Goal: Task Accomplishment & Management: Use online tool/utility

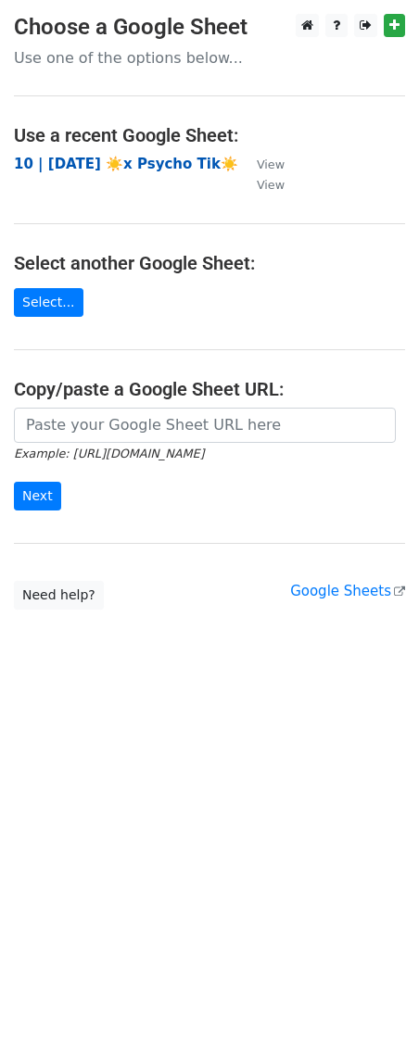
click at [143, 165] on strong "10 | SEPT 18 ☀️x Psycho Tik☀️" at bounding box center [126, 164] width 224 height 17
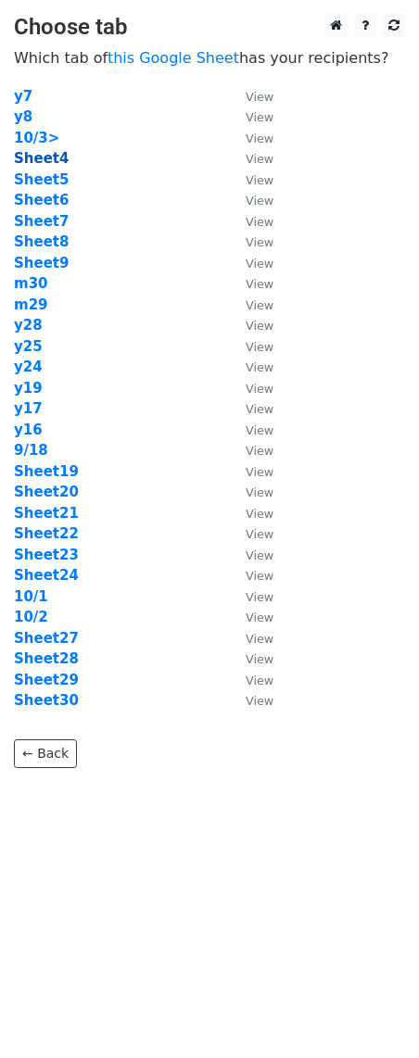
click at [46, 159] on strong "Sheet4" at bounding box center [41, 158] width 55 height 17
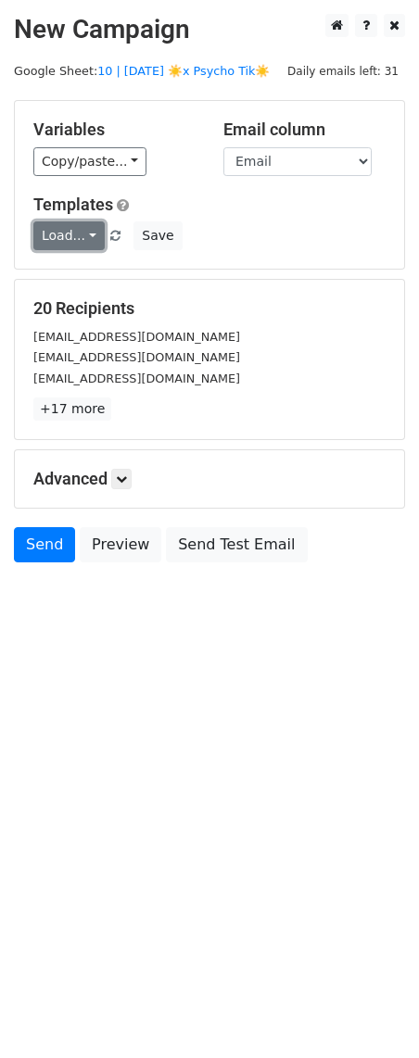
click at [68, 232] on link "Load..." at bounding box center [68, 235] width 71 height 29
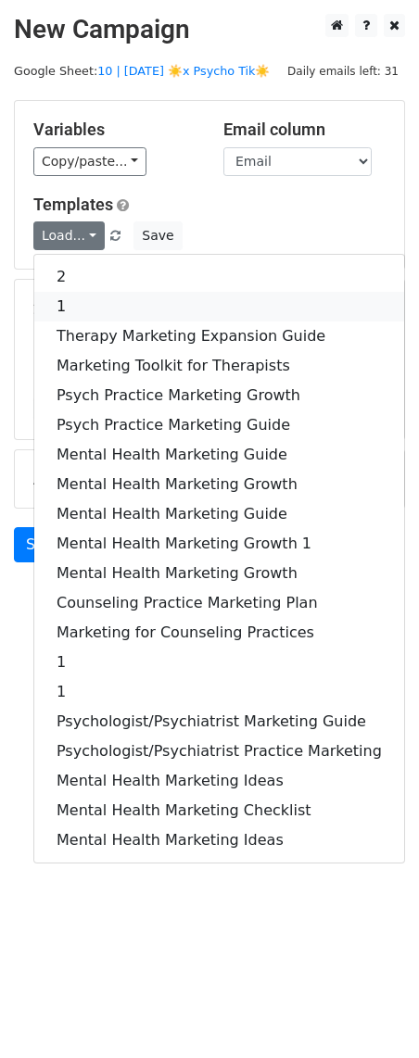
click at [81, 313] on link "1" at bounding box center [219, 307] width 370 height 30
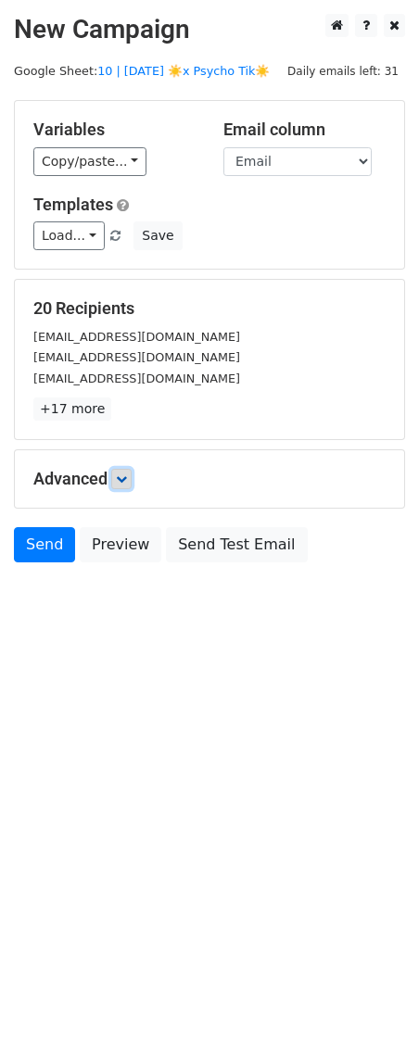
click at [126, 475] on icon at bounding box center [121, 478] width 11 height 11
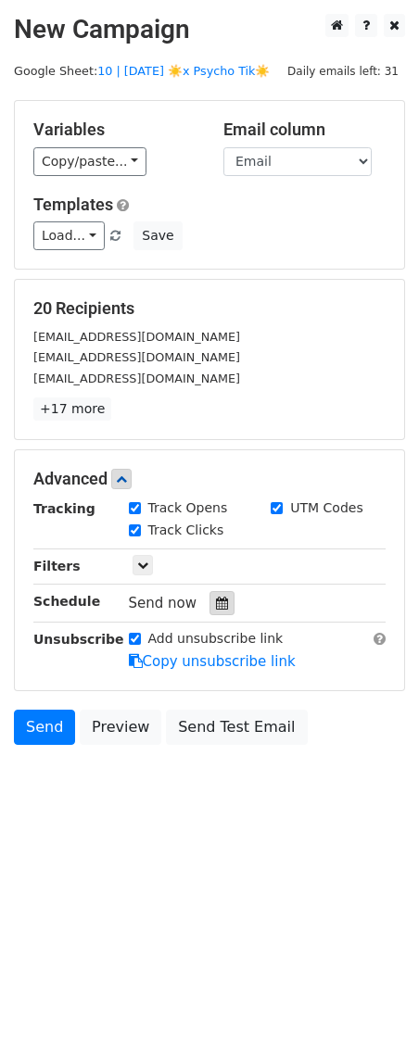
click at [216, 600] on icon at bounding box center [222, 603] width 12 height 13
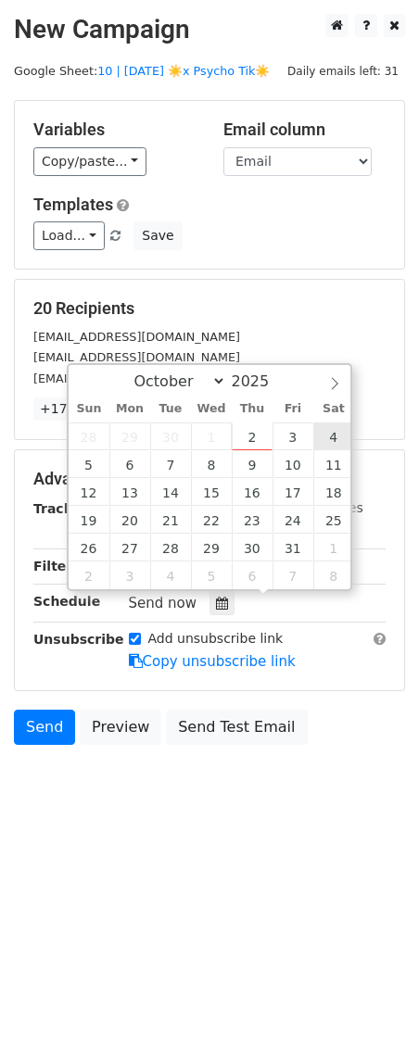
type input "2025-10-04 12:00"
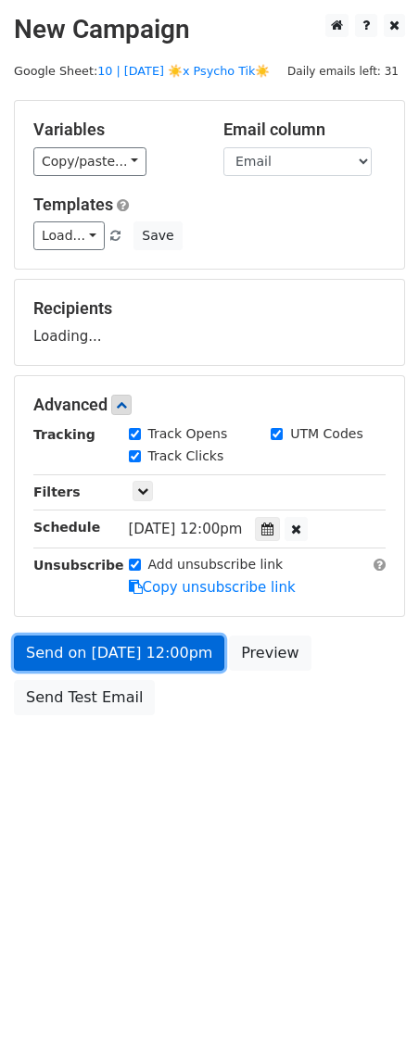
click at [188, 649] on link "Send on Oct 4 at 12:00pm" at bounding box center [119, 653] width 210 height 35
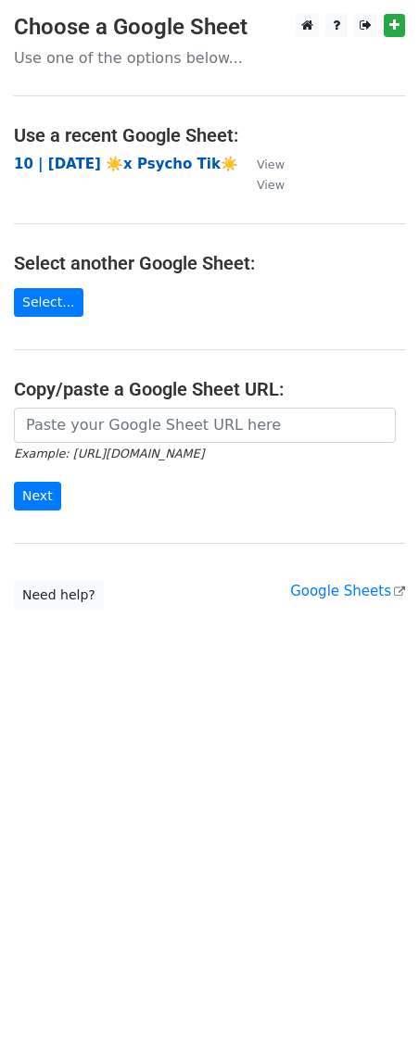
click at [132, 162] on strong "10 | [DATE] ☀️x Psycho Tik☀️" at bounding box center [126, 164] width 224 height 17
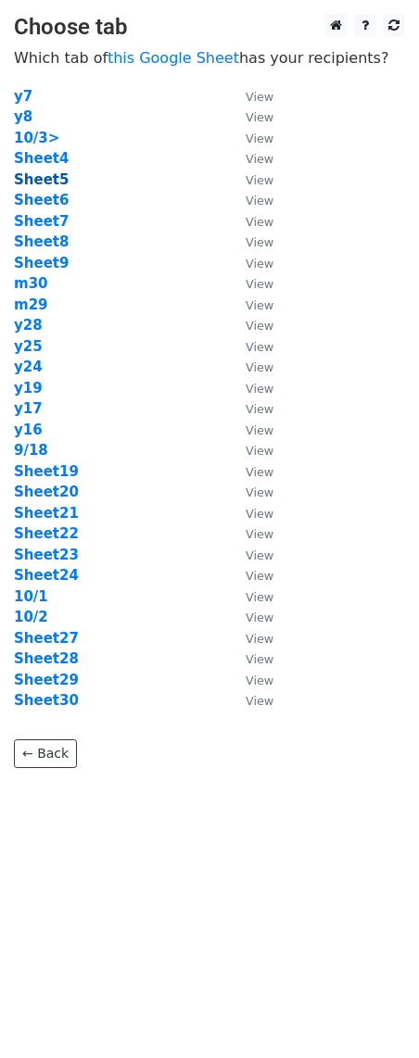
click at [42, 178] on strong "Sheet5" at bounding box center [41, 179] width 55 height 17
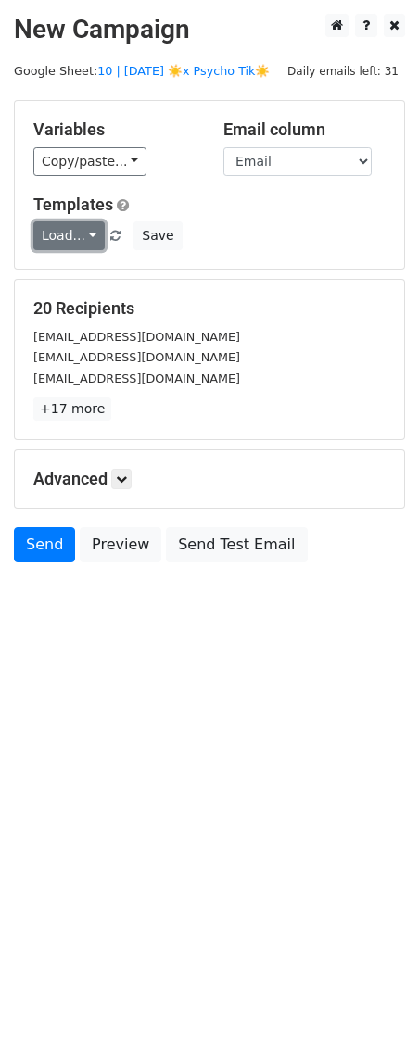
click at [77, 231] on link "Load..." at bounding box center [68, 235] width 71 height 29
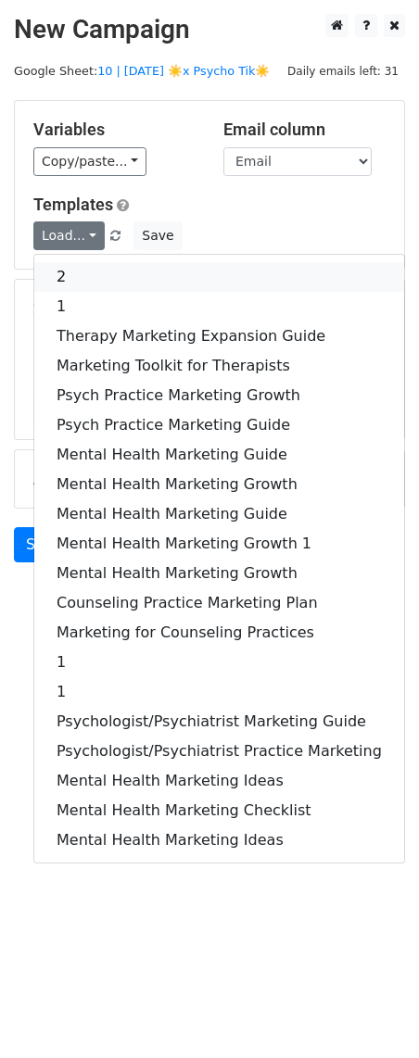
click at [92, 262] on link "2" at bounding box center [219, 277] width 370 height 30
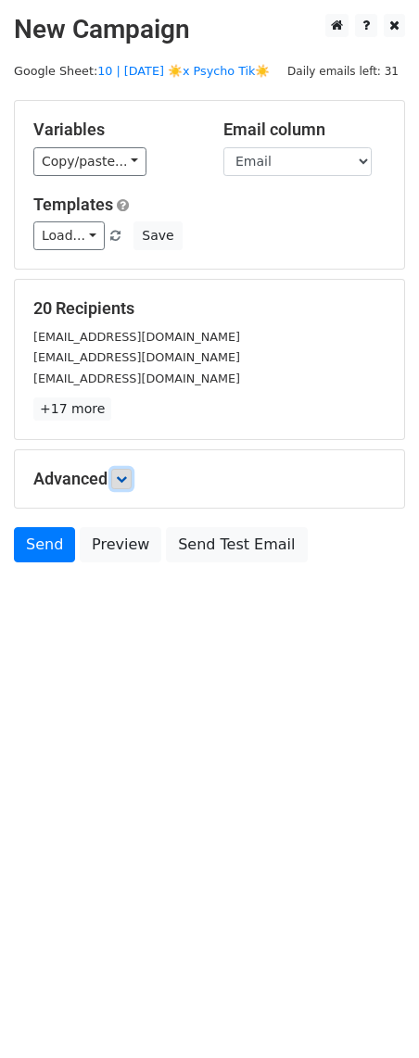
click at [123, 474] on icon at bounding box center [121, 478] width 11 height 11
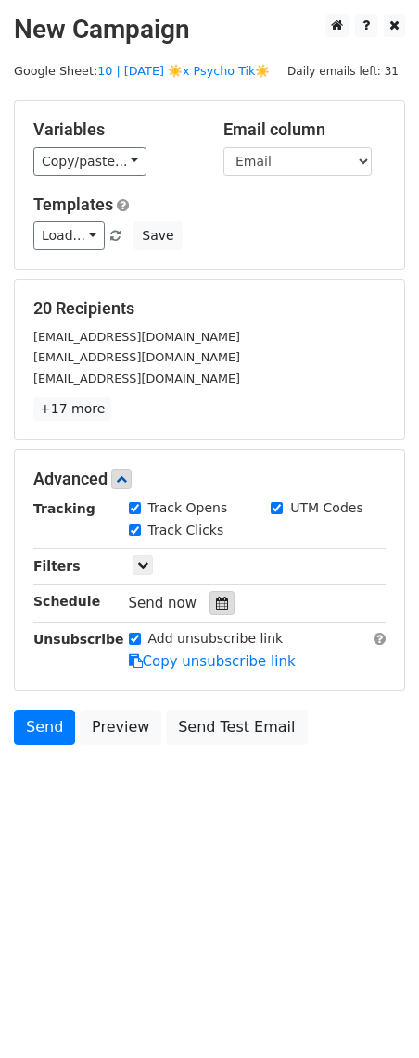
click at [209, 602] on div at bounding box center [221, 603] width 25 height 24
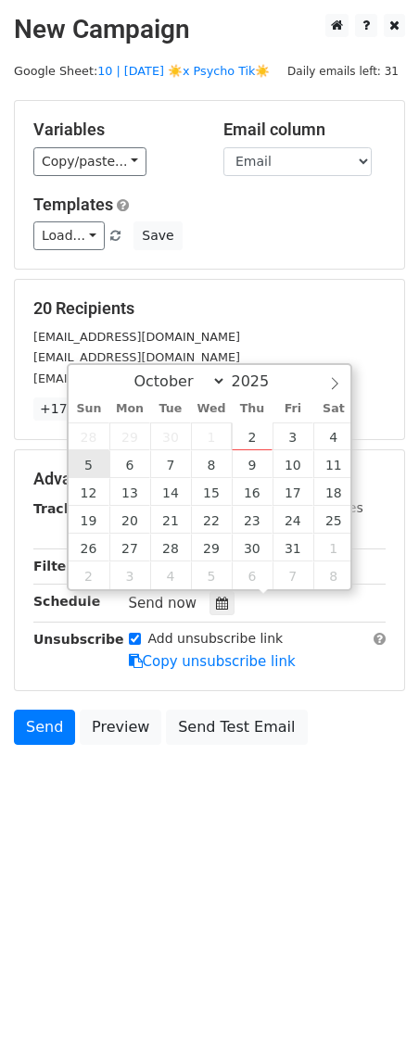
type input "2025-10-05 12:00"
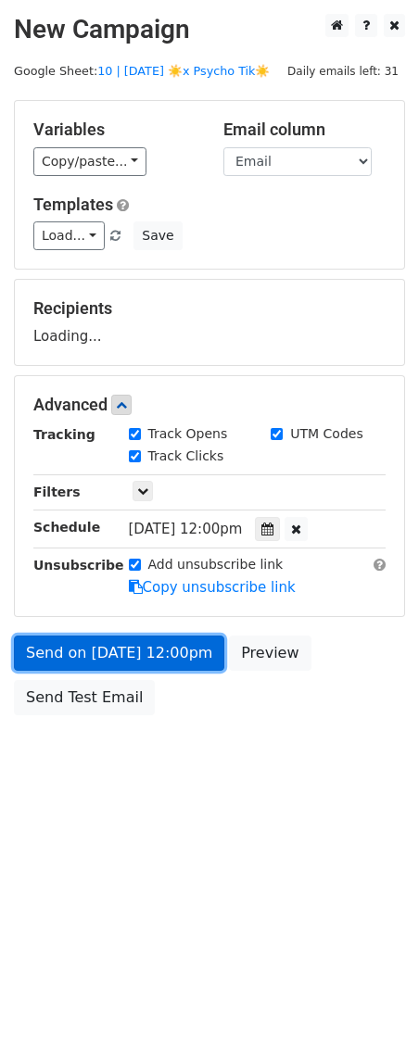
click at [112, 652] on link "Send on Oct 5 at 12:00pm" at bounding box center [119, 653] width 210 height 35
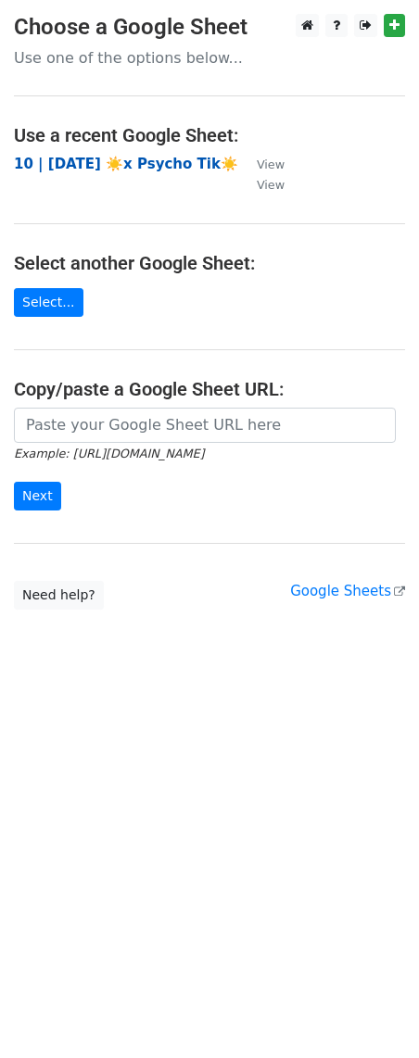
click at [127, 170] on strong "10 | [DATE] ☀️x Psycho Tik☀️" at bounding box center [126, 164] width 224 height 17
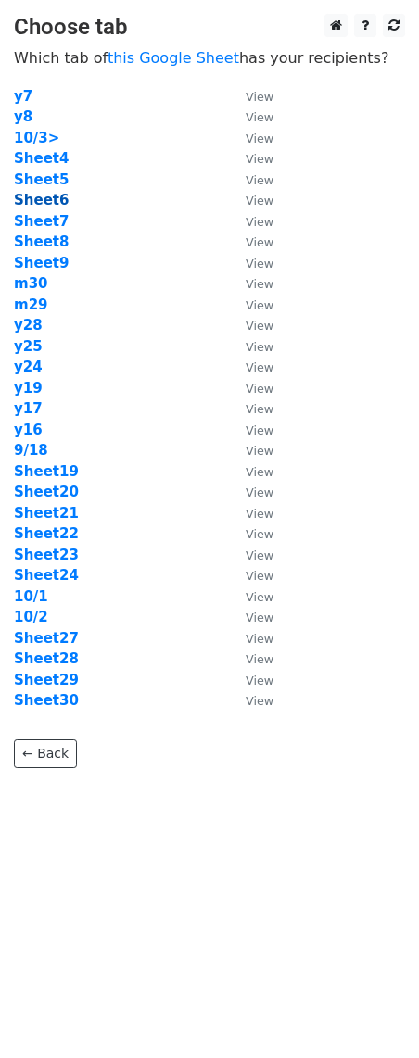
click at [33, 196] on strong "Sheet6" at bounding box center [41, 200] width 55 height 17
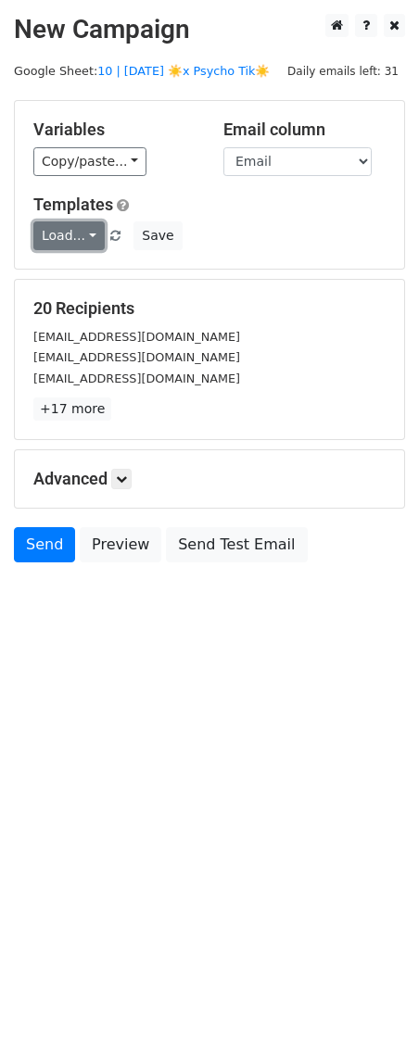
click at [68, 235] on link "Load..." at bounding box center [68, 235] width 71 height 29
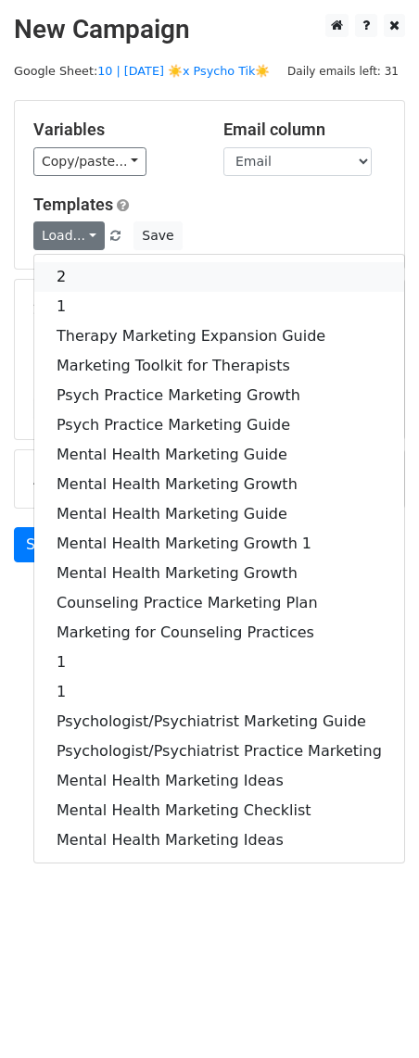
click at [104, 279] on link "2" at bounding box center [219, 277] width 370 height 30
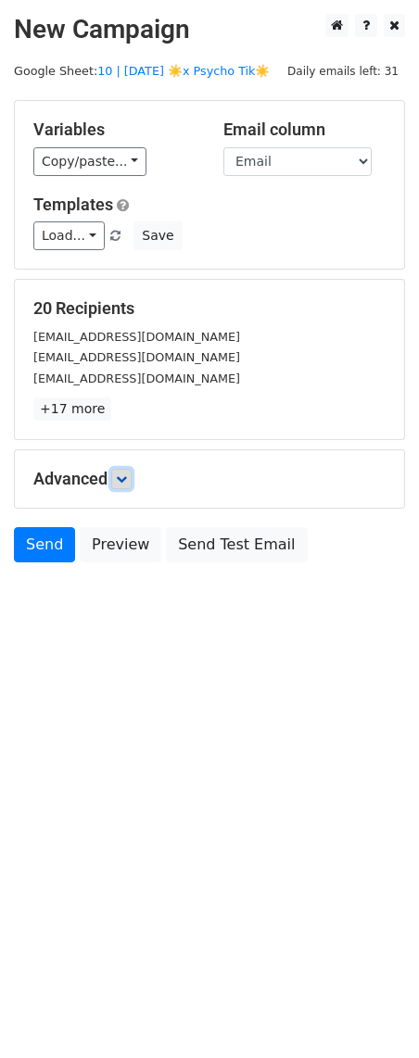
click at [127, 481] on icon at bounding box center [121, 478] width 11 height 11
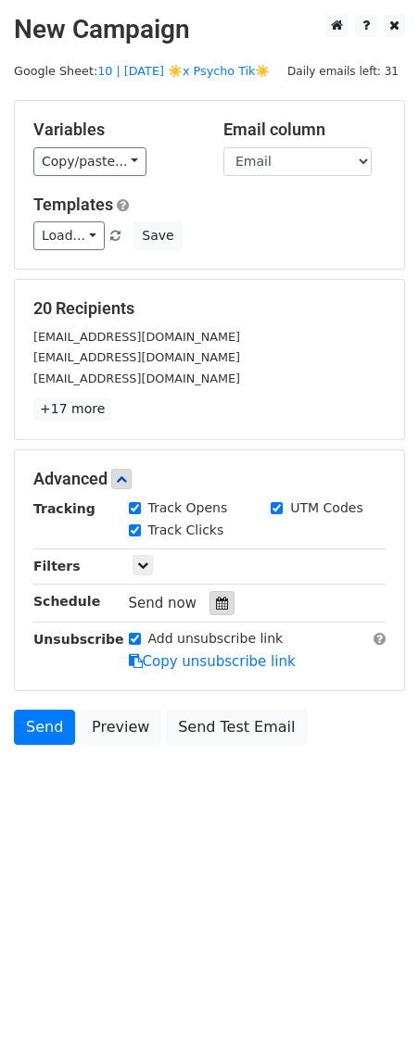
click at [216, 605] on icon at bounding box center [222, 603] width 12 height 13
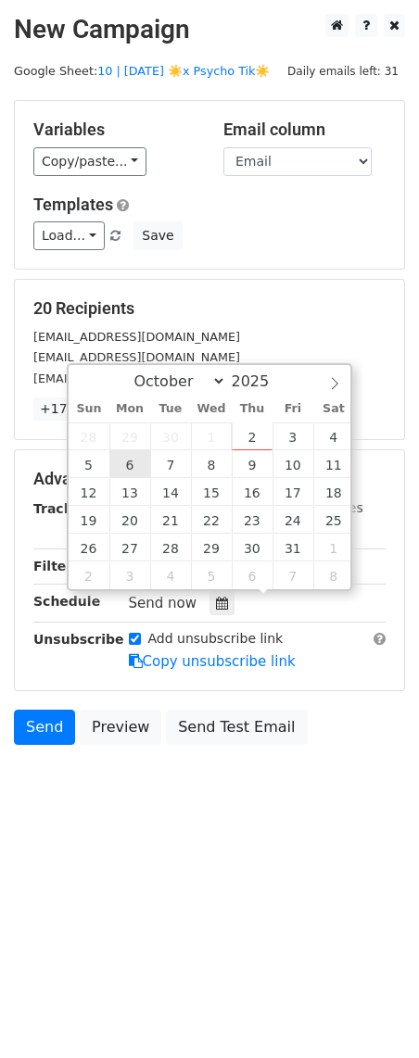
type input "[DATE] 12:00"
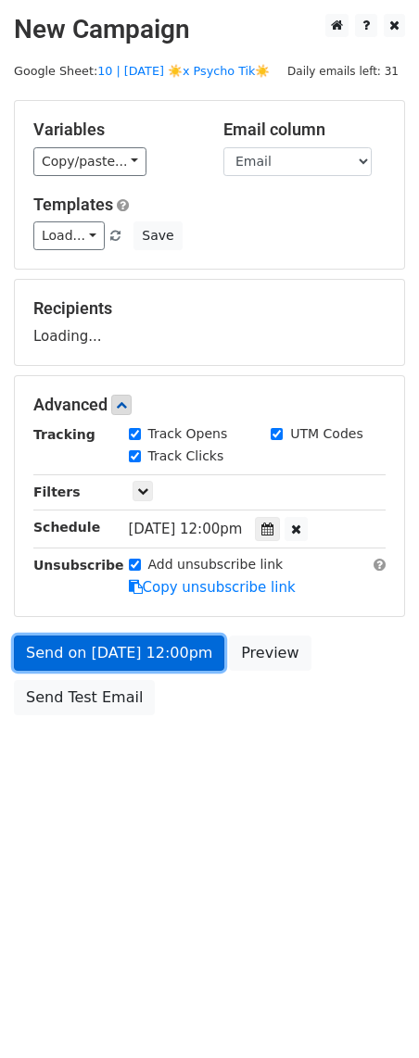
click at [100, 649] on link "Send on [DATE] 12:00pm" at bounding box center [119, 653] width 210 height 35
